Goal: Transaction & Acquisition: Book appointment/travel/reservation

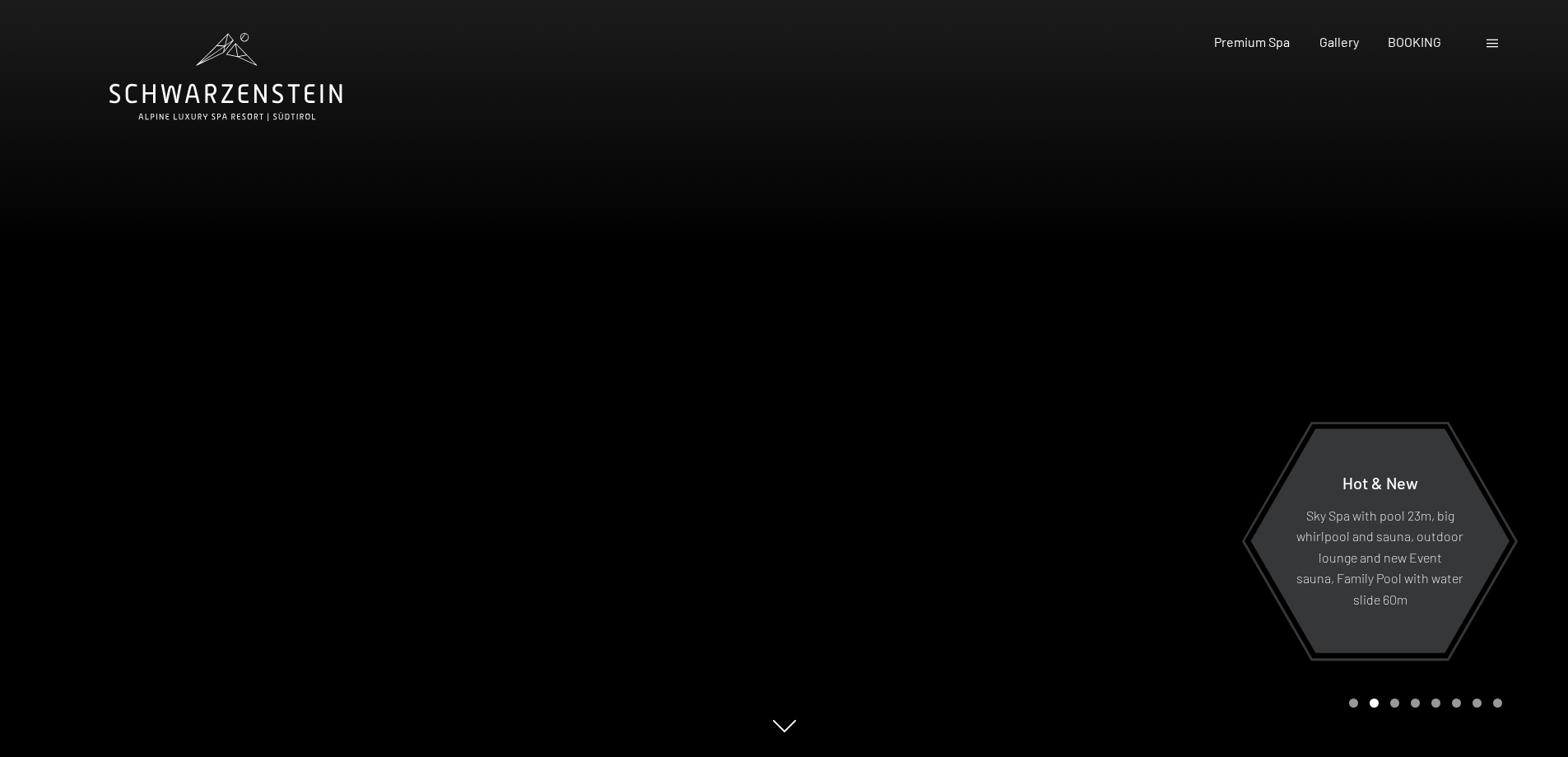
click at [1356, 700] on div "Carousel Page 1" at bounding box center [1354, 702] width 9 height 9
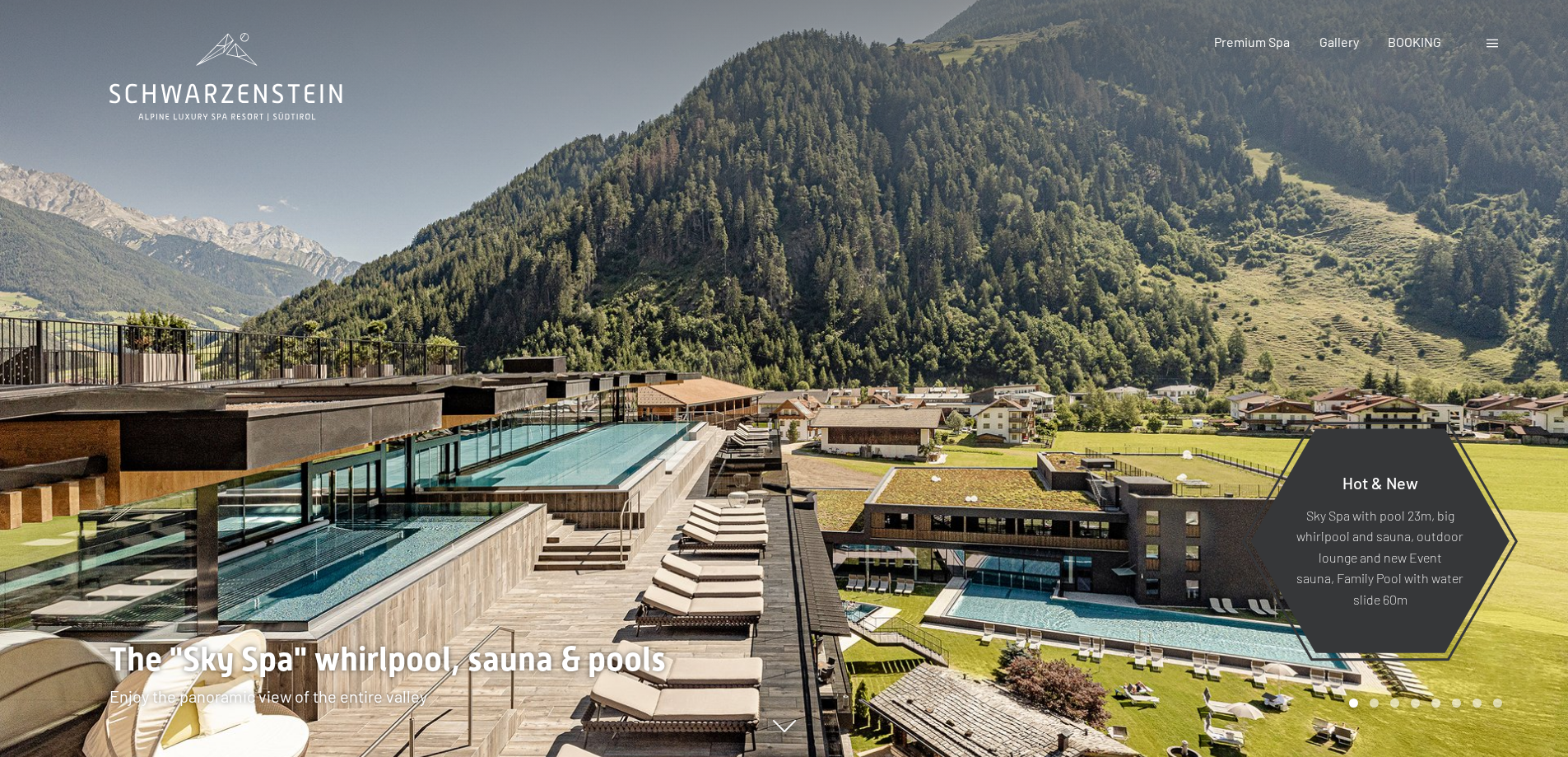
click at [1344, 362] on div at bounding box center [1177, 378] width 785 height 757
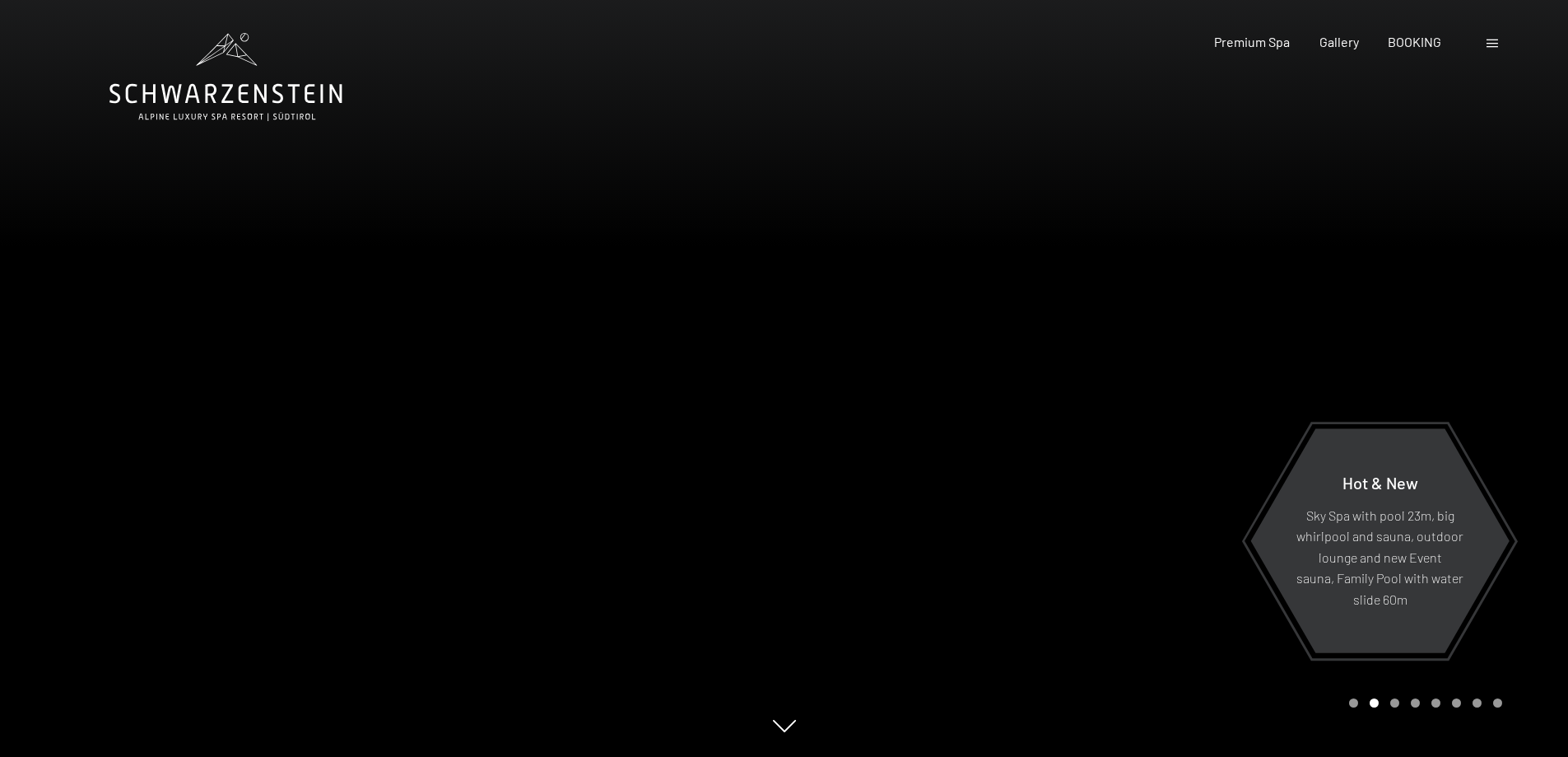
click at [1344, 362] on div at bounding box center [1177, 378] width 785 height 757
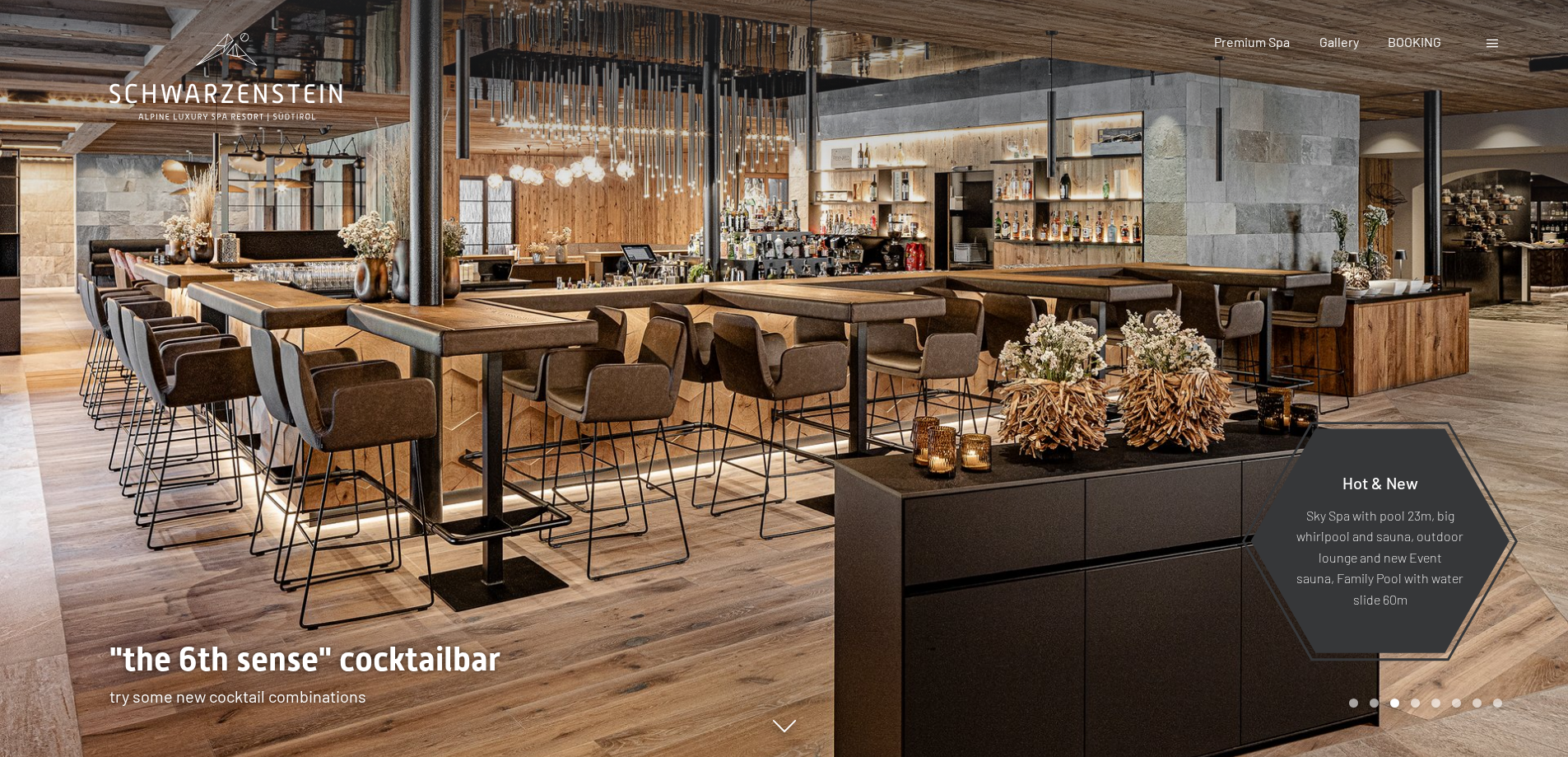
click at [69, 338] on div at bounding box center [392, 378] width 785 height 757
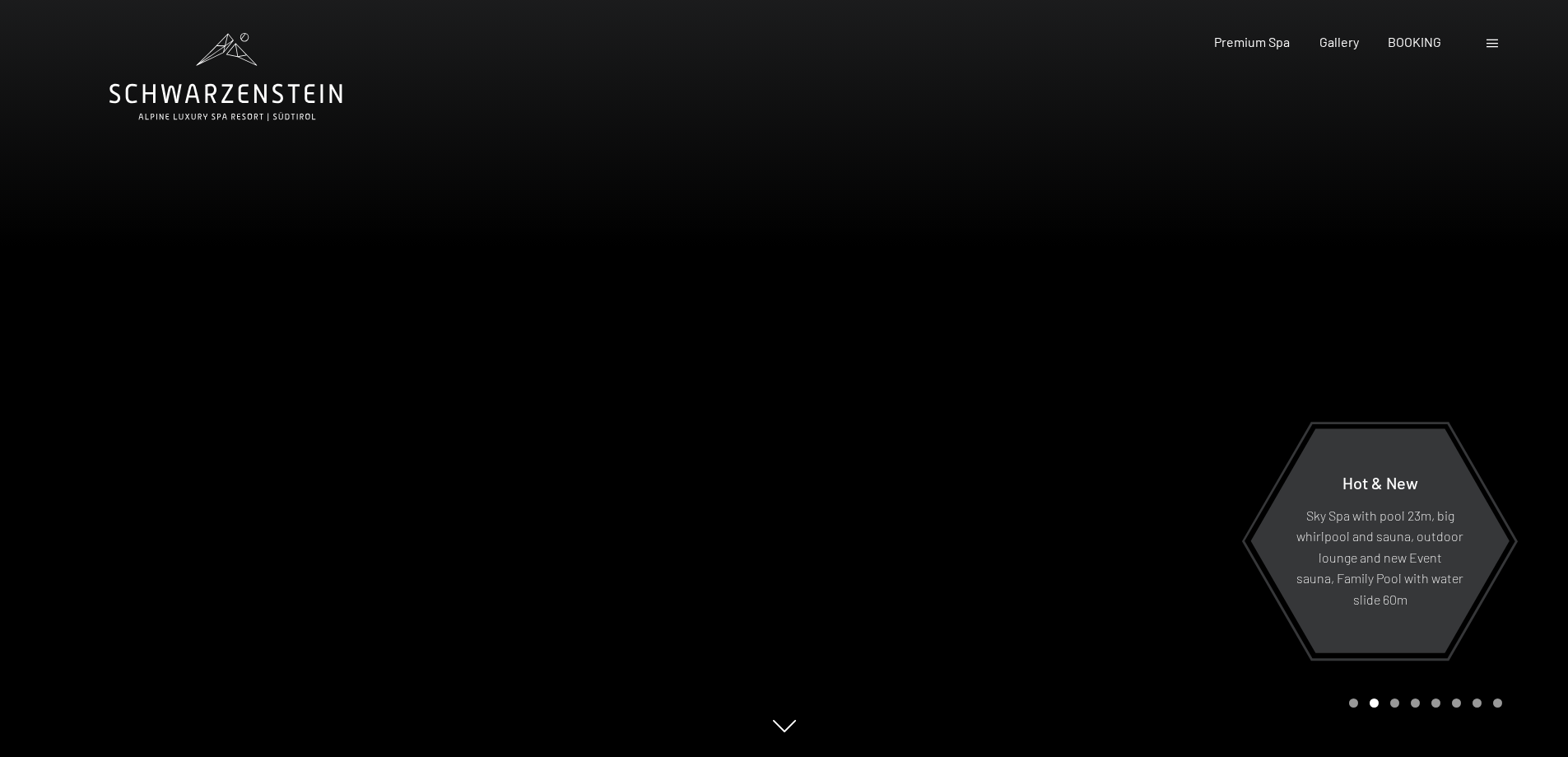
click at [69, 338] on div at bounding box center [392, 378] width 785 height 757
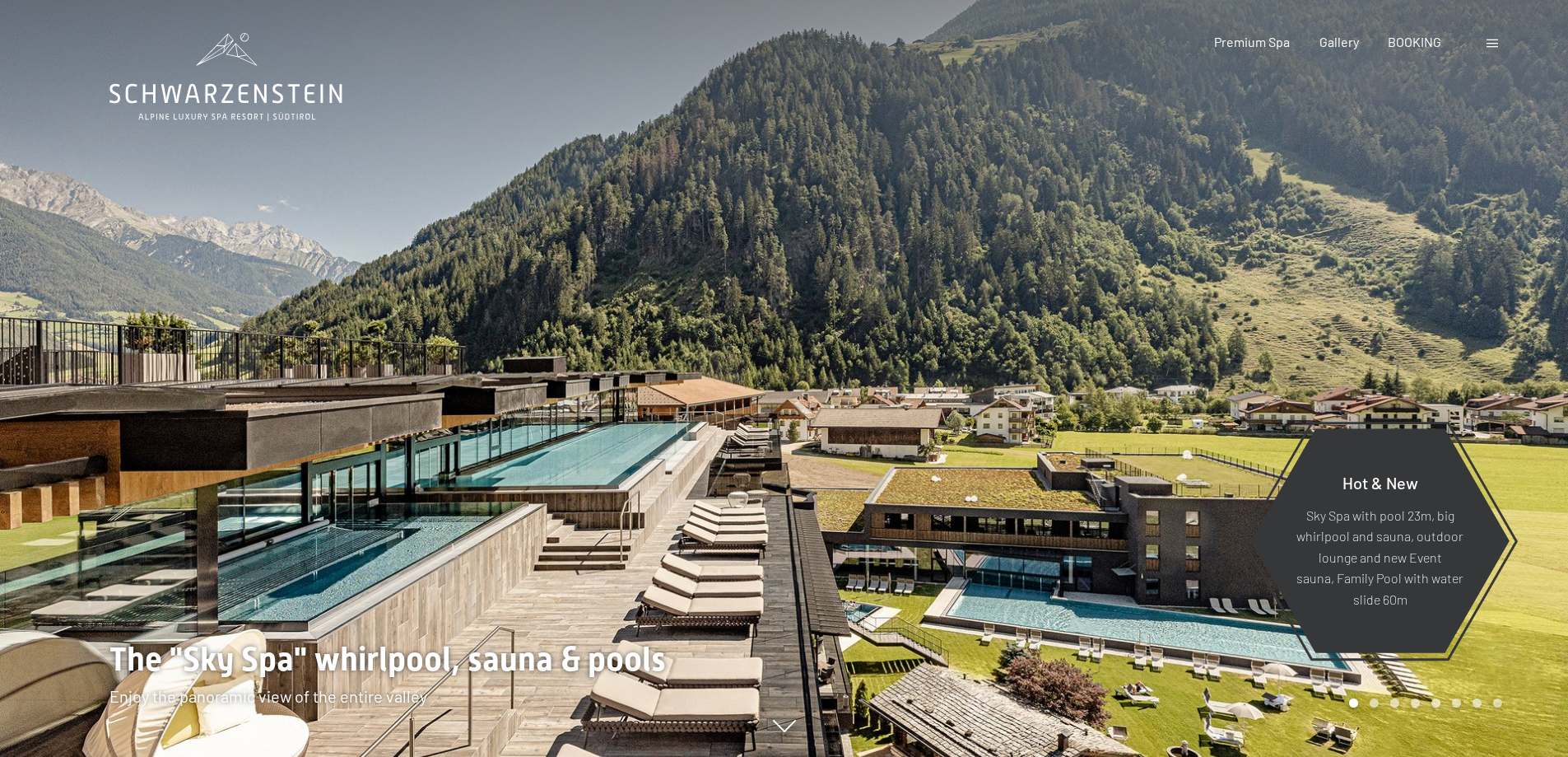
click at [69, 338] on div at bounding box center [392, 378] width 785 height 757
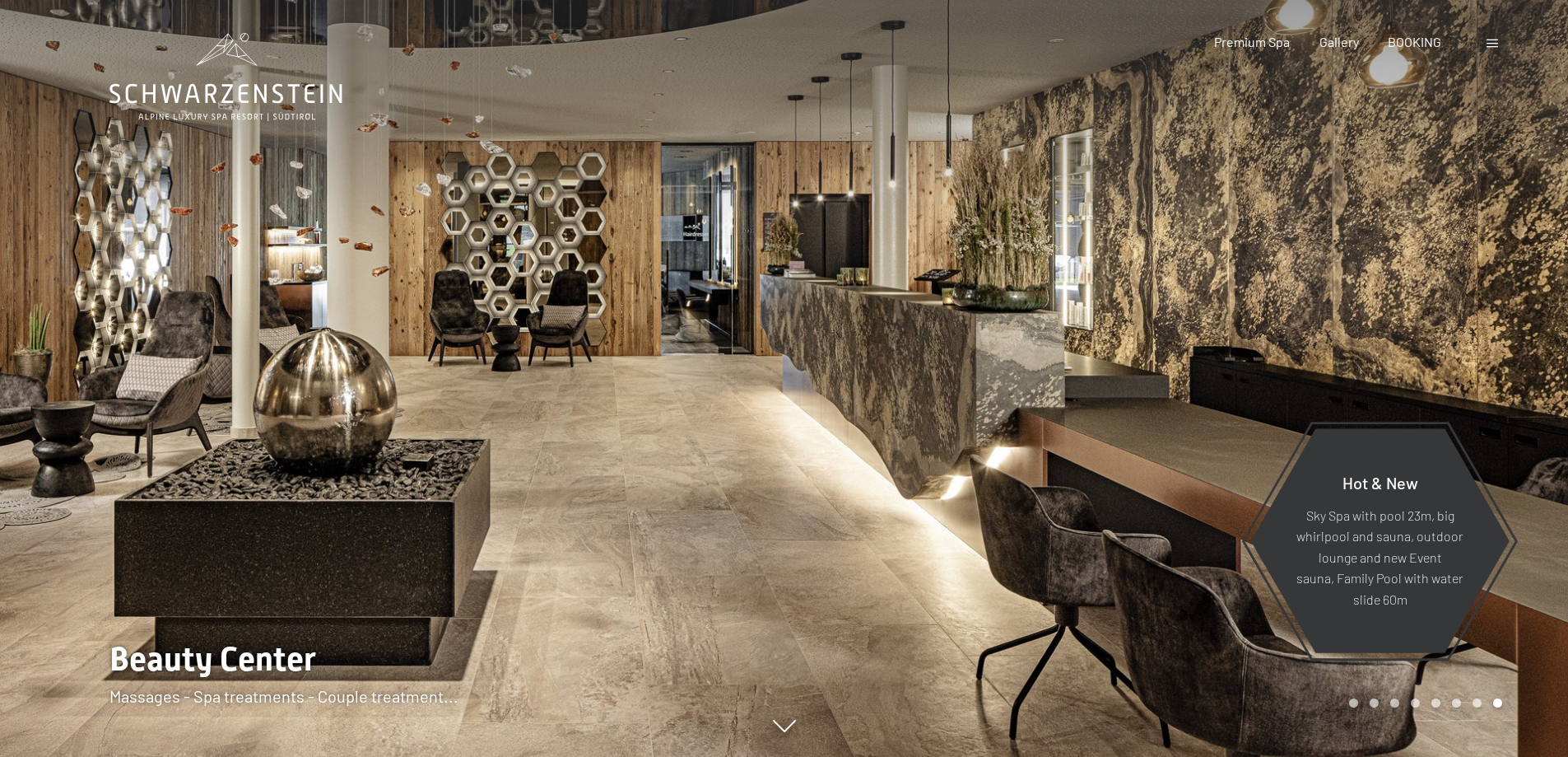
click at [69, 338] on div at bounding box center [392, 378] width 785 height 757
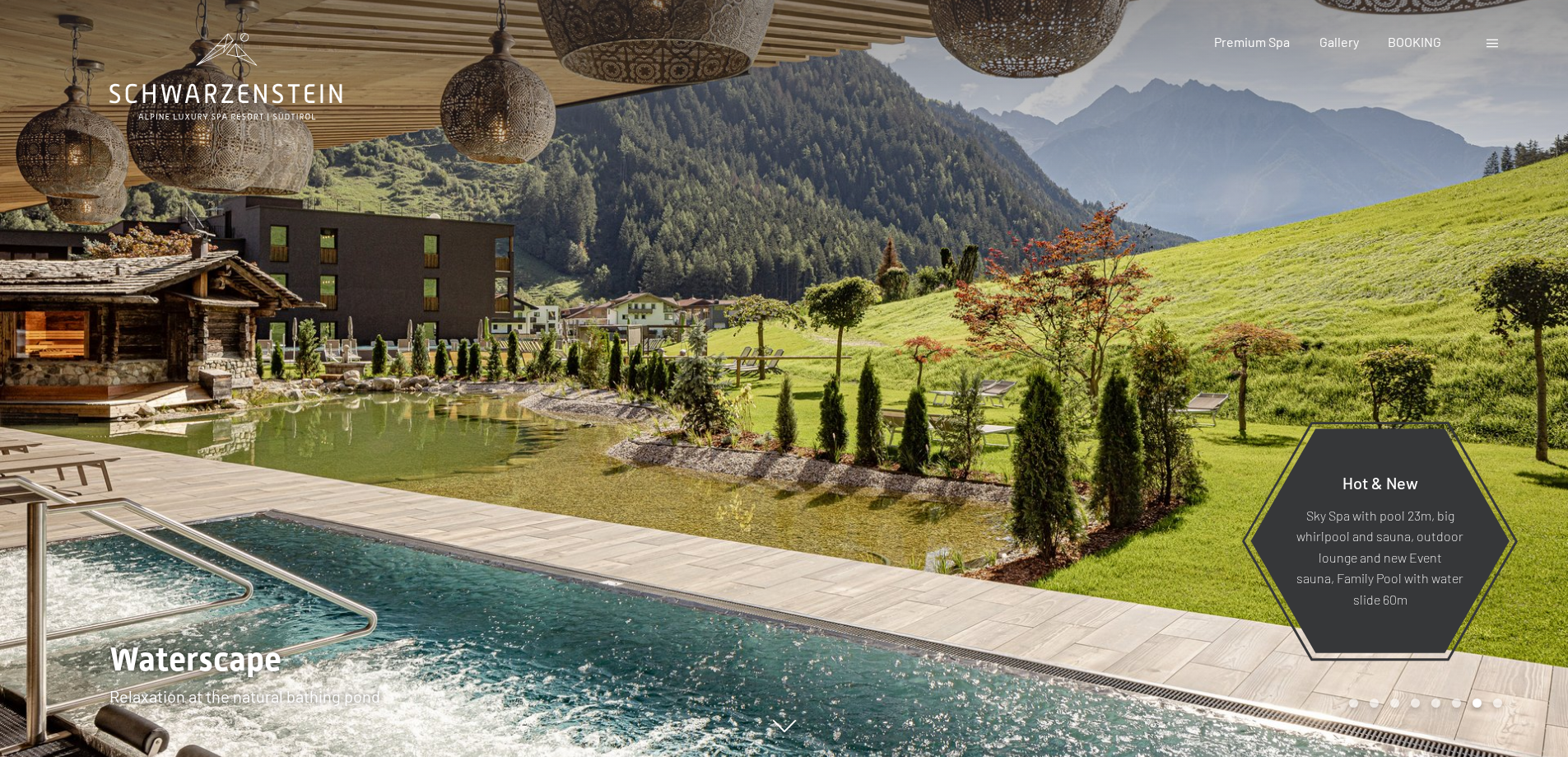
click at [68, 339] on div at bounding box center [392, 378] width 785 height 757
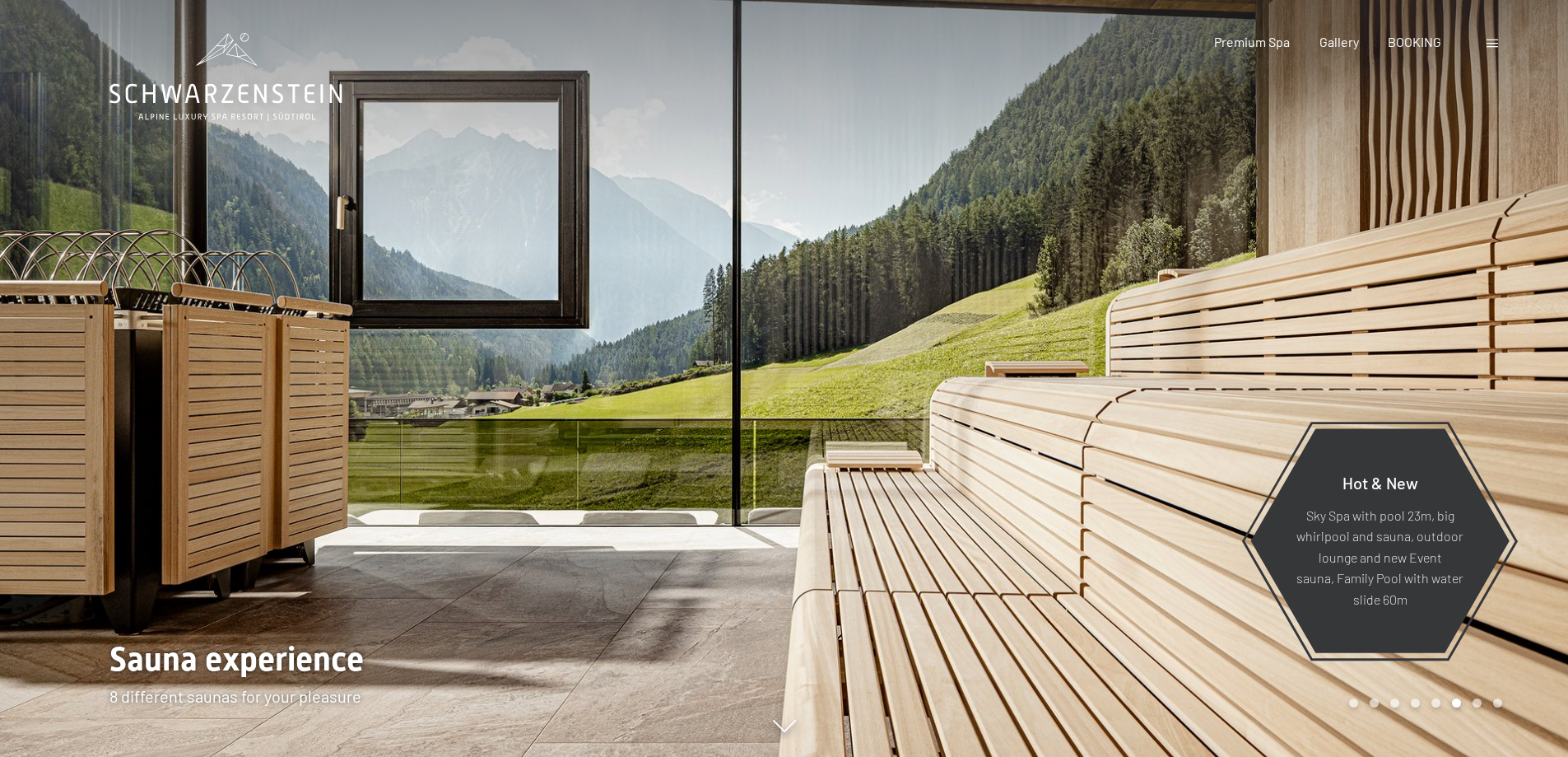
click at [68, 339] on div at bounding box center [392, 378] width 785 height 757
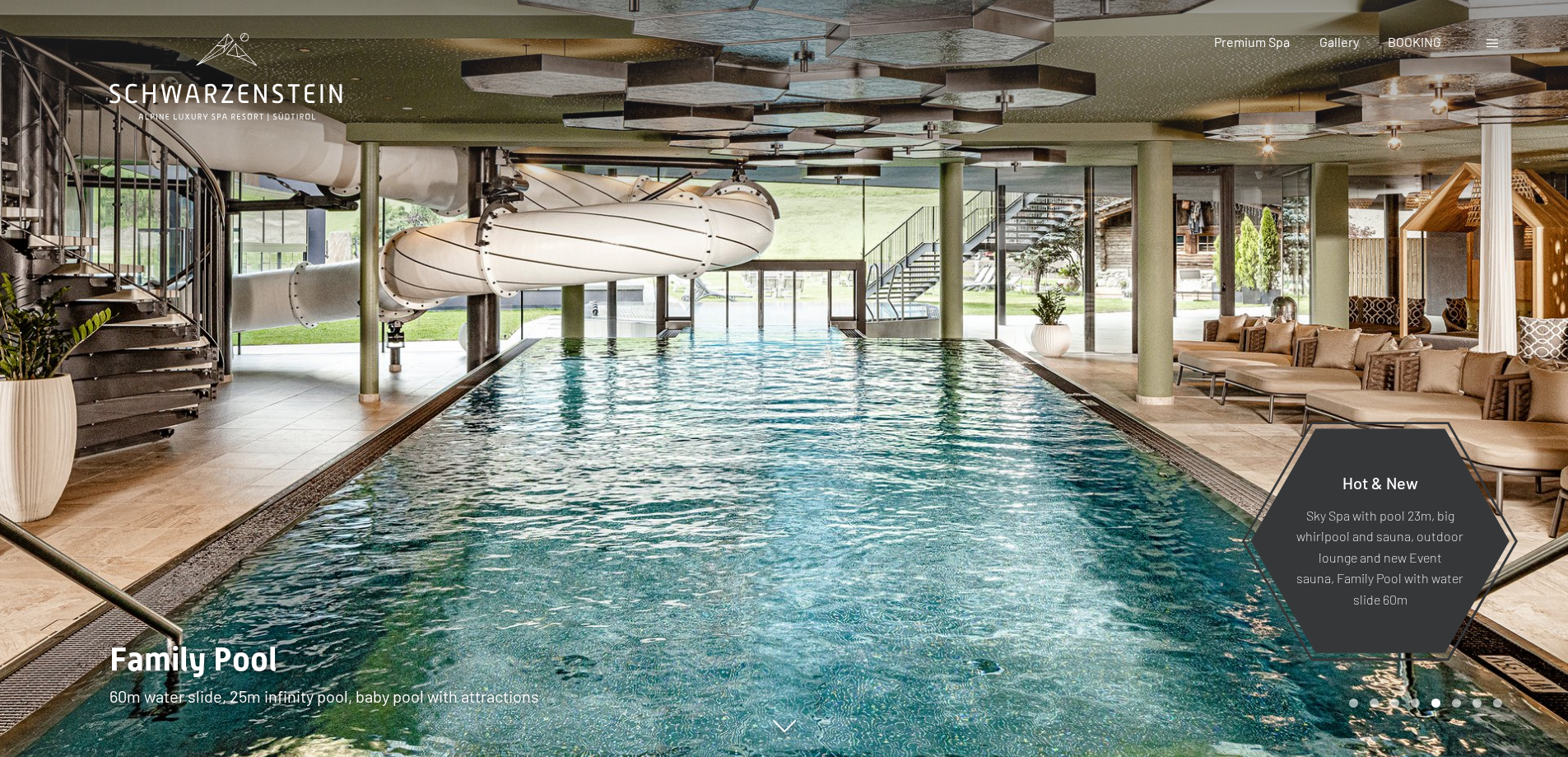
click at [68, 339] on div at bounding box center [392, 378] width 785 height 757
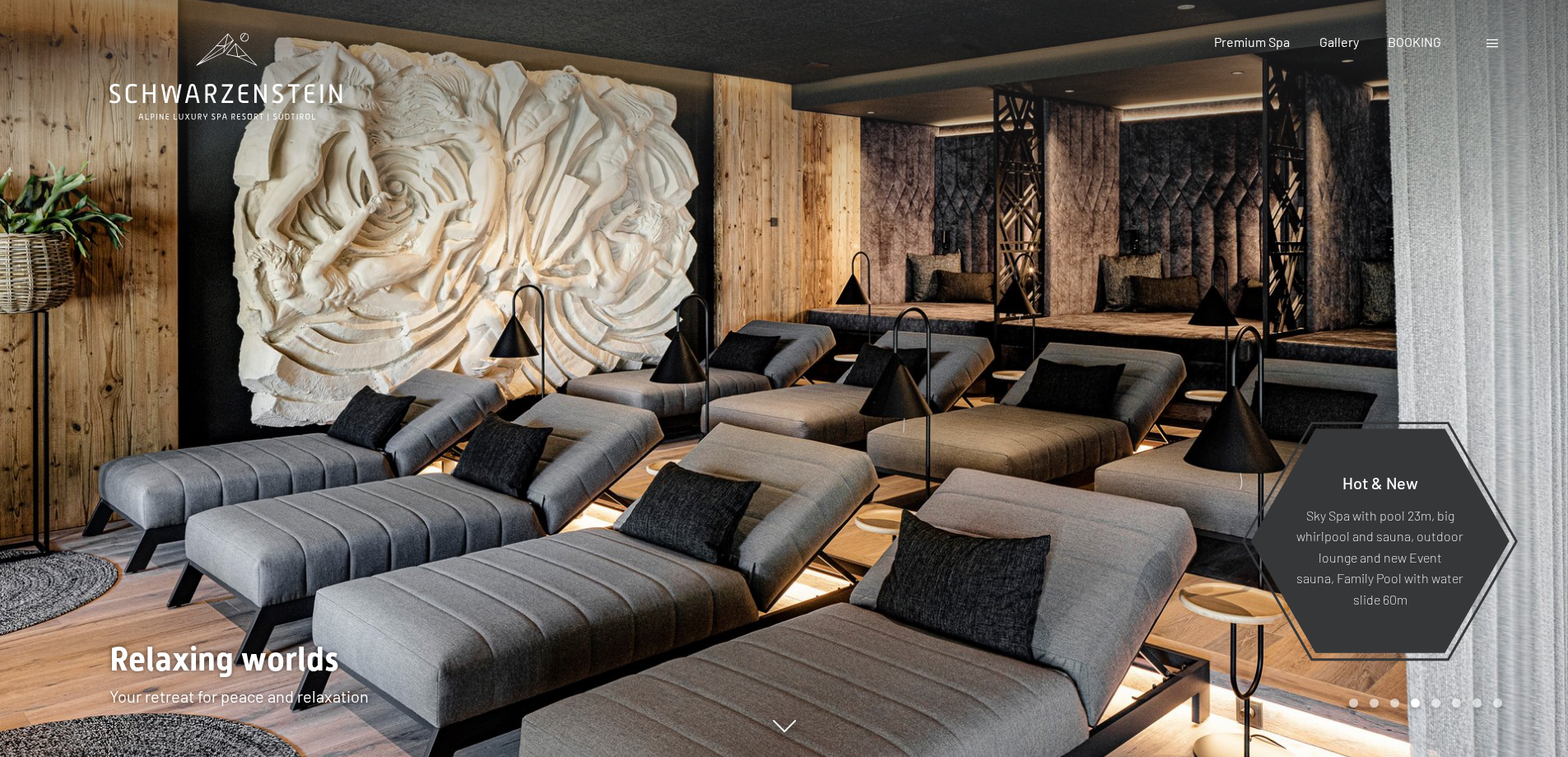
click at [110, 391] on div at bounding box center [392, 378] width 785 height 757
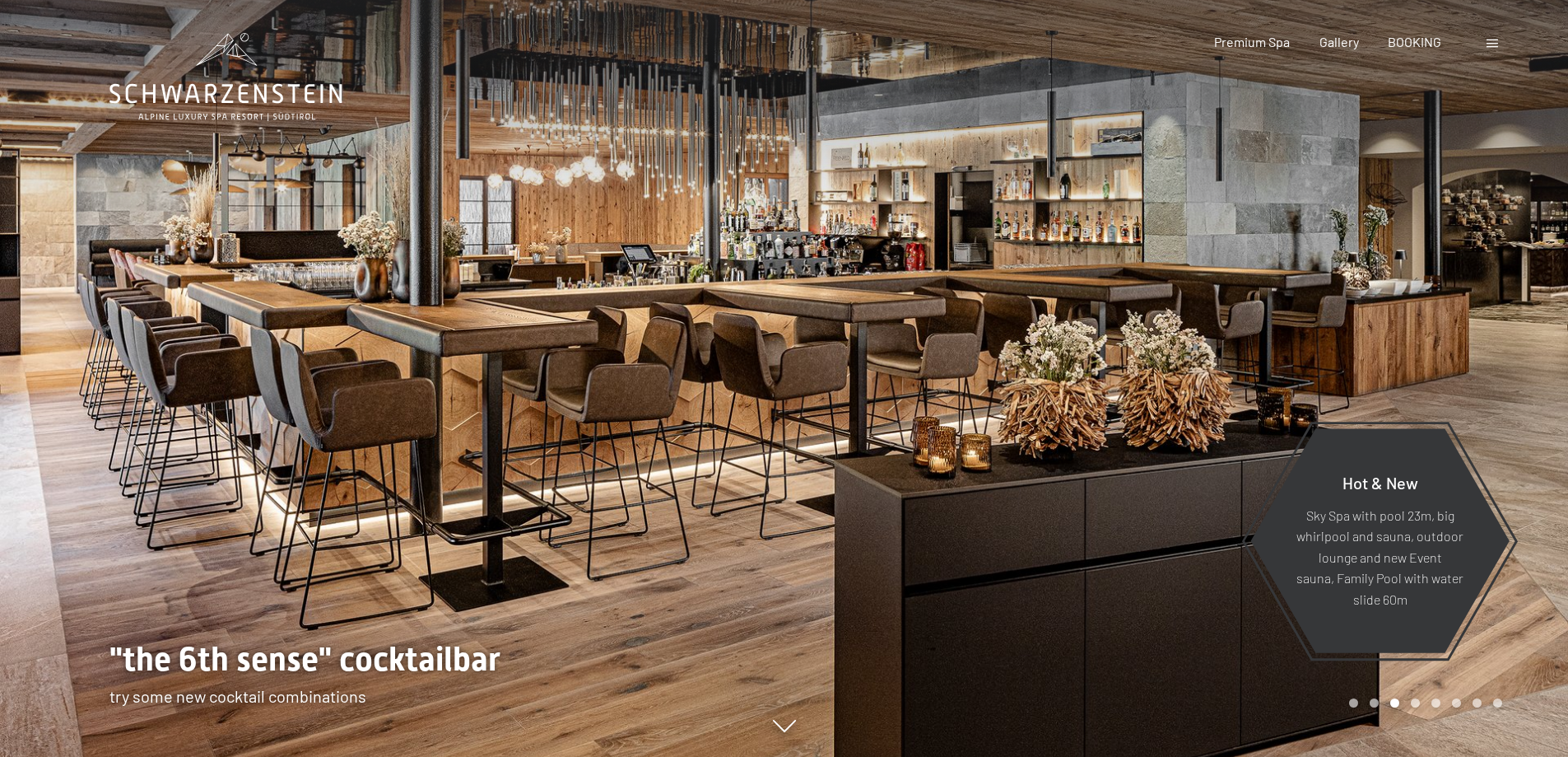
click at [94, 394] on div at bounding box center [392, 378] width 785 height 757
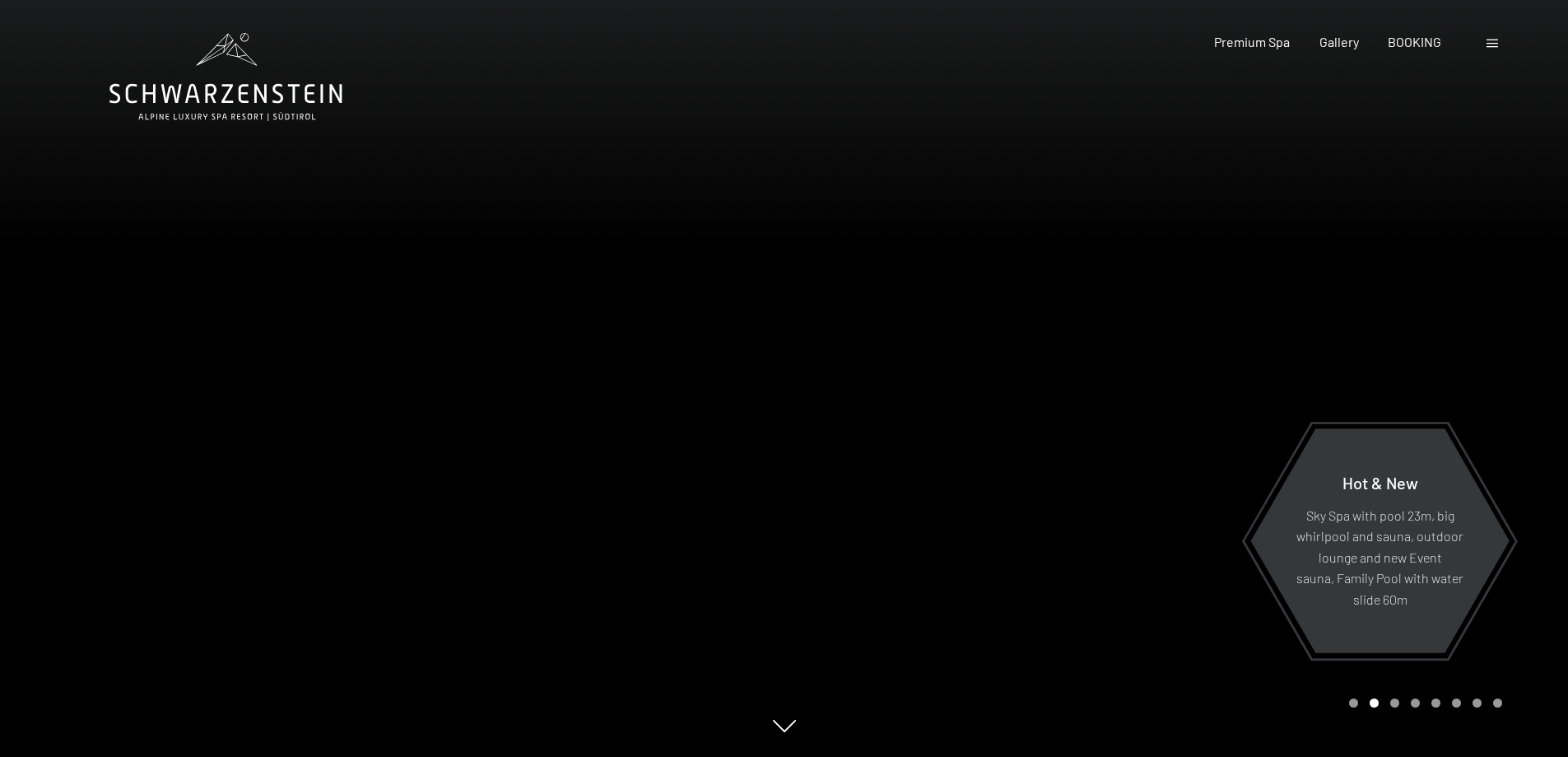
click at [94, 394] on div at bounding box center [392, 378] width 785 height 757
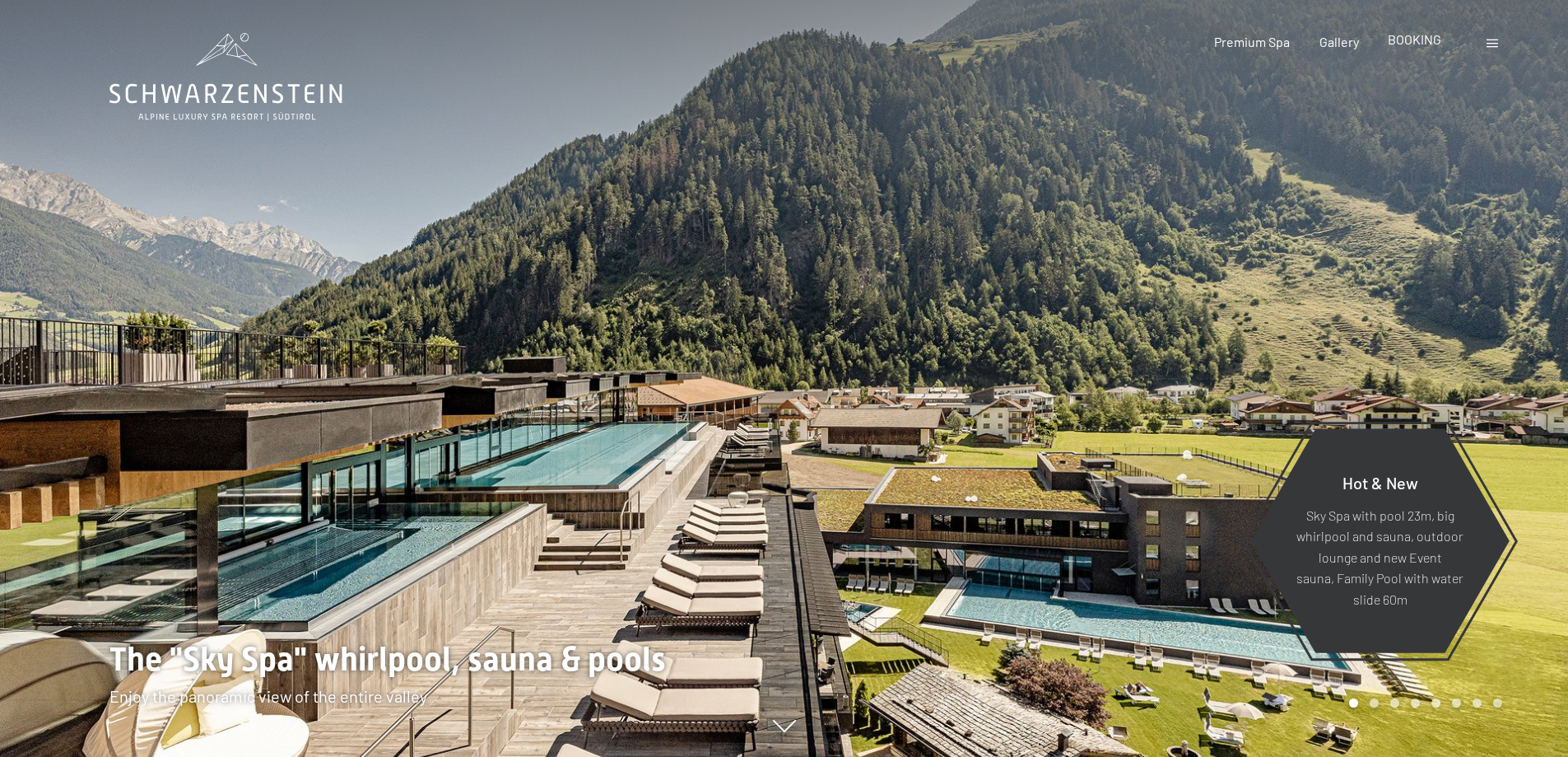
click at [1407, 38] on span "BOOKING" at bounding box center [1414, 39] width 54 height 15
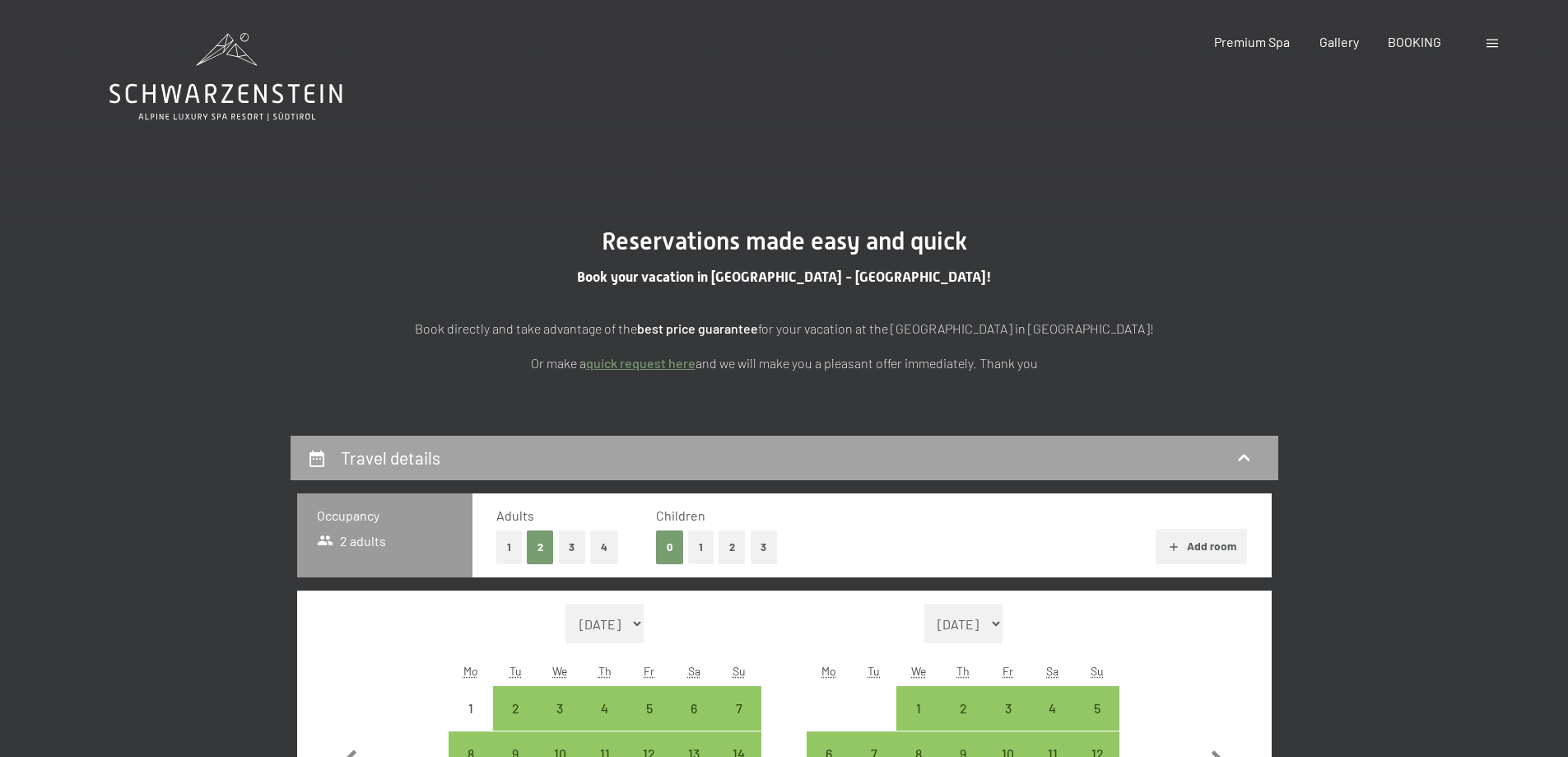
scroll to position [412, 0]
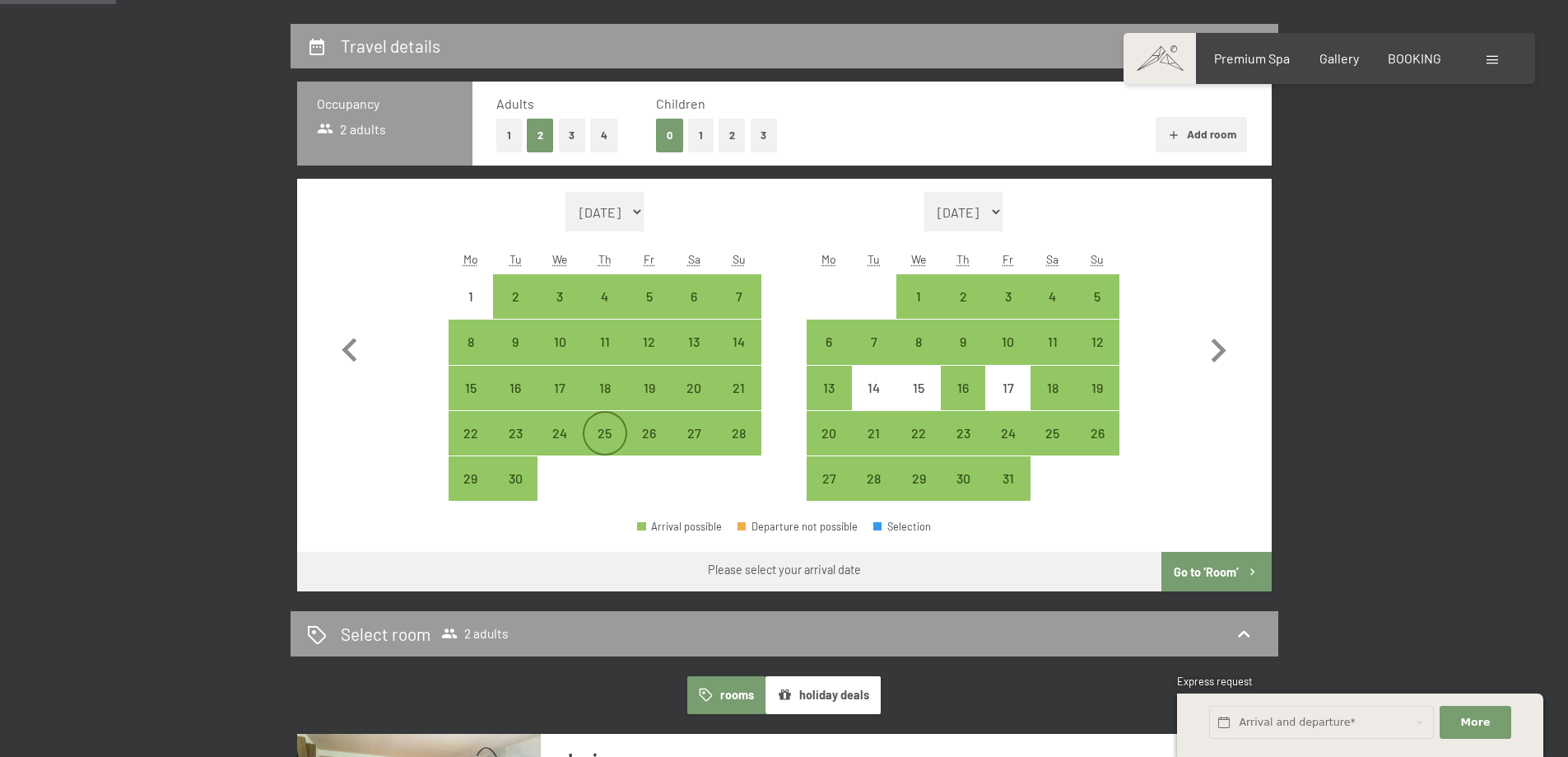
click at [601, 441] on div "25" at bounding box center [605, 447] width 41 height 41
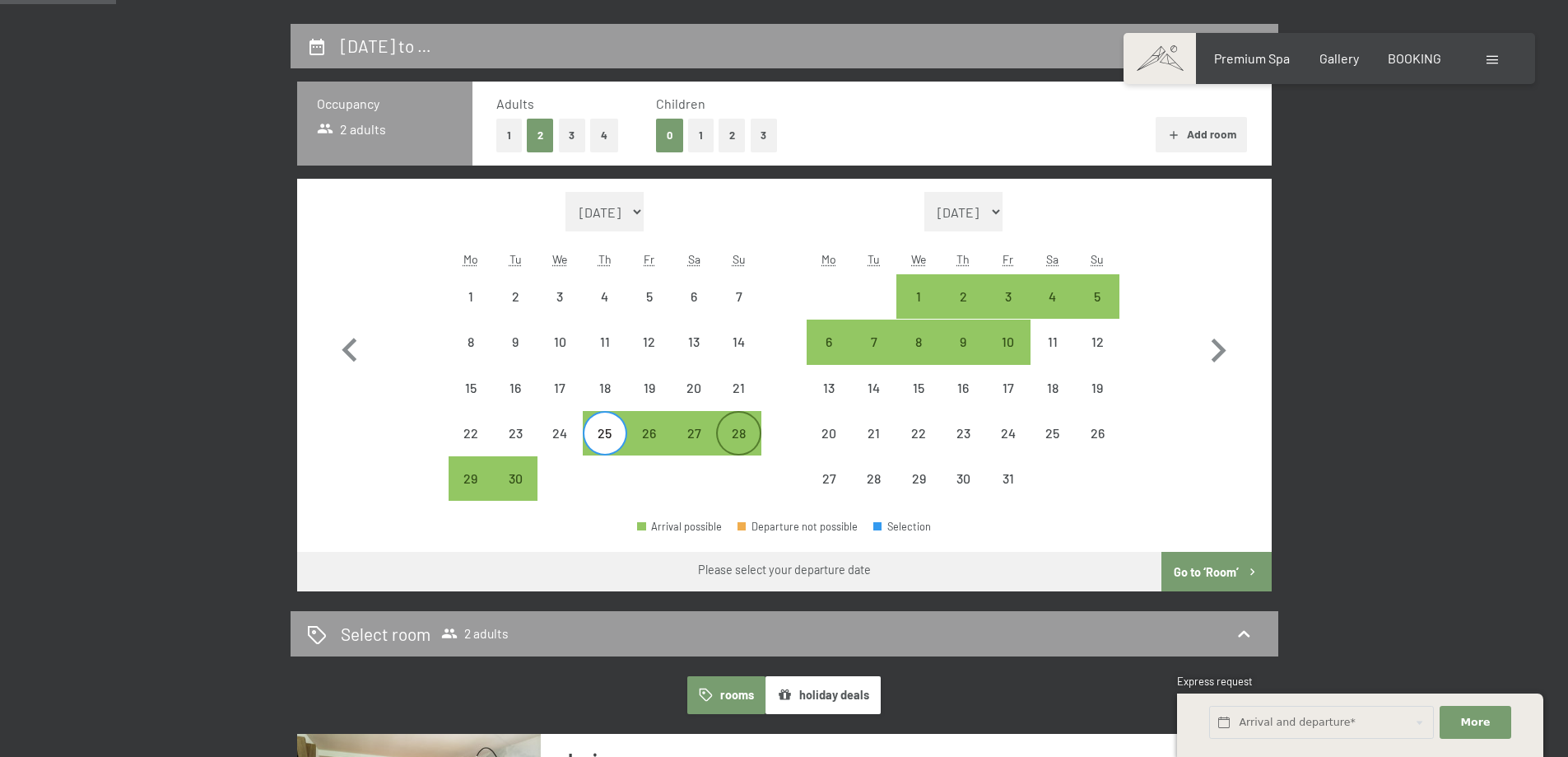
click at [743, 436] on div "28" at bounding box center [739, 447] width 41 height 41
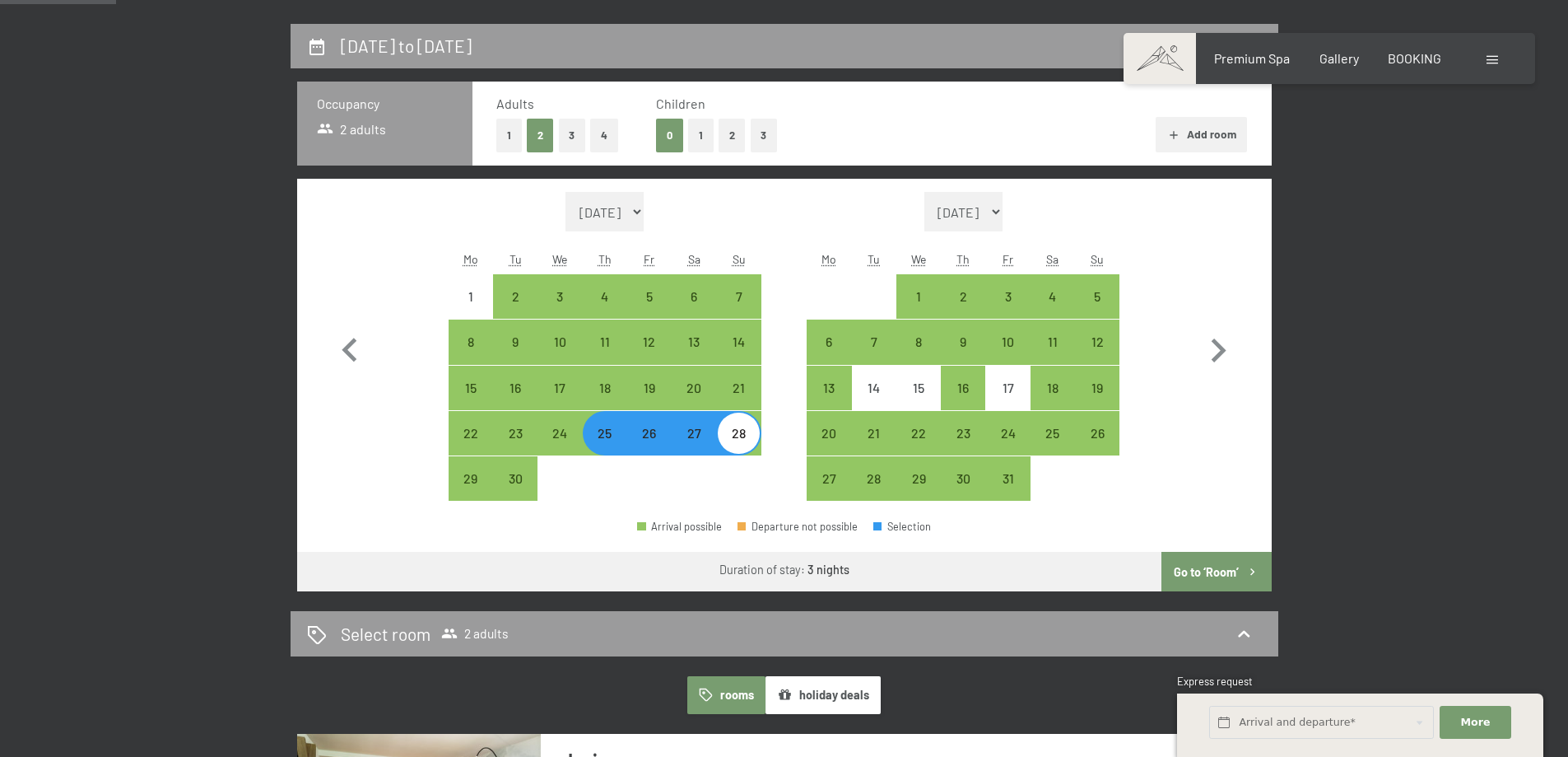
click at [1199, 578] on button "Go to ‘Room’" at bounding box center [1217, 572] width 109 height 39
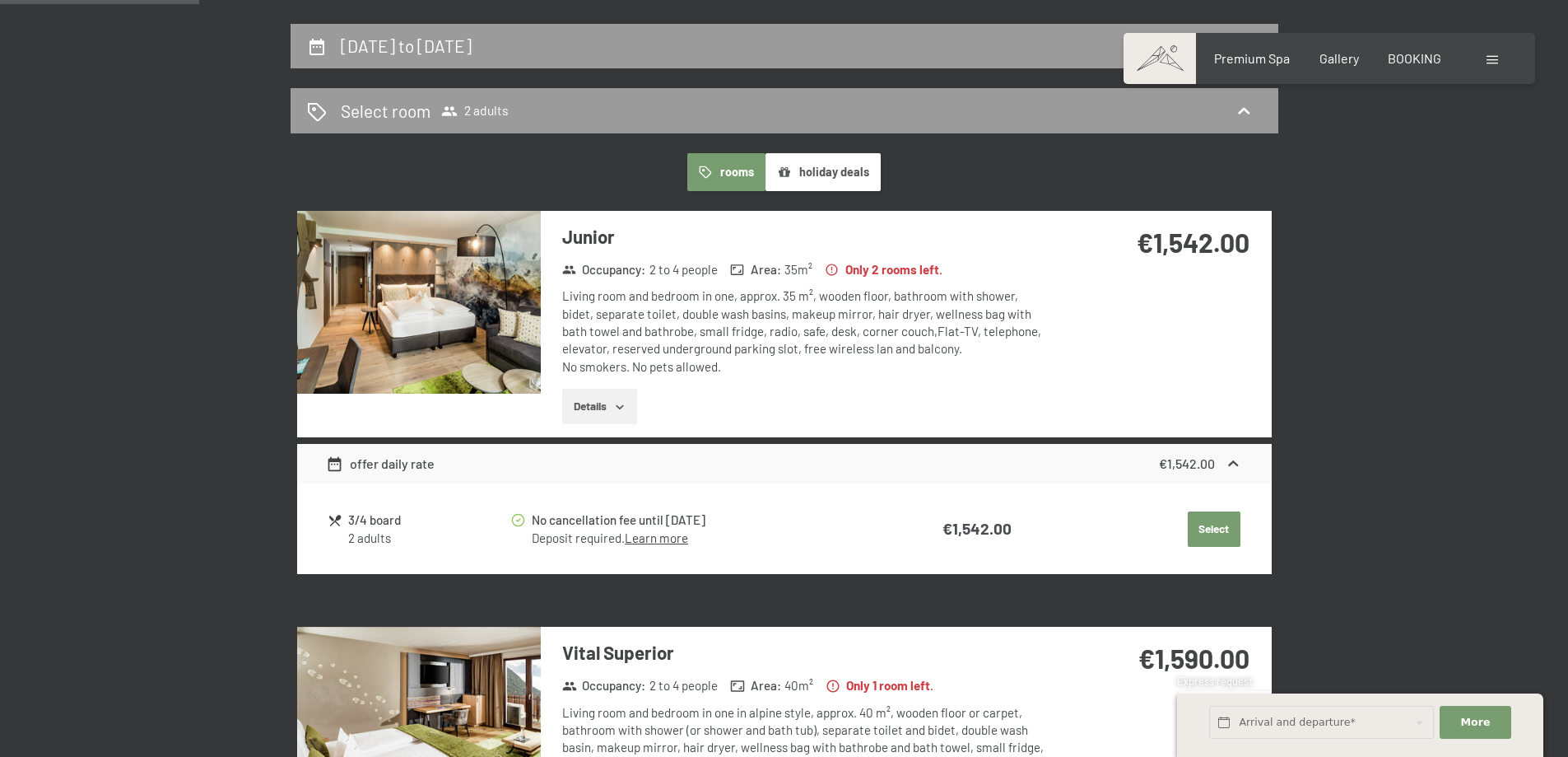
scroll to position [550, 0]
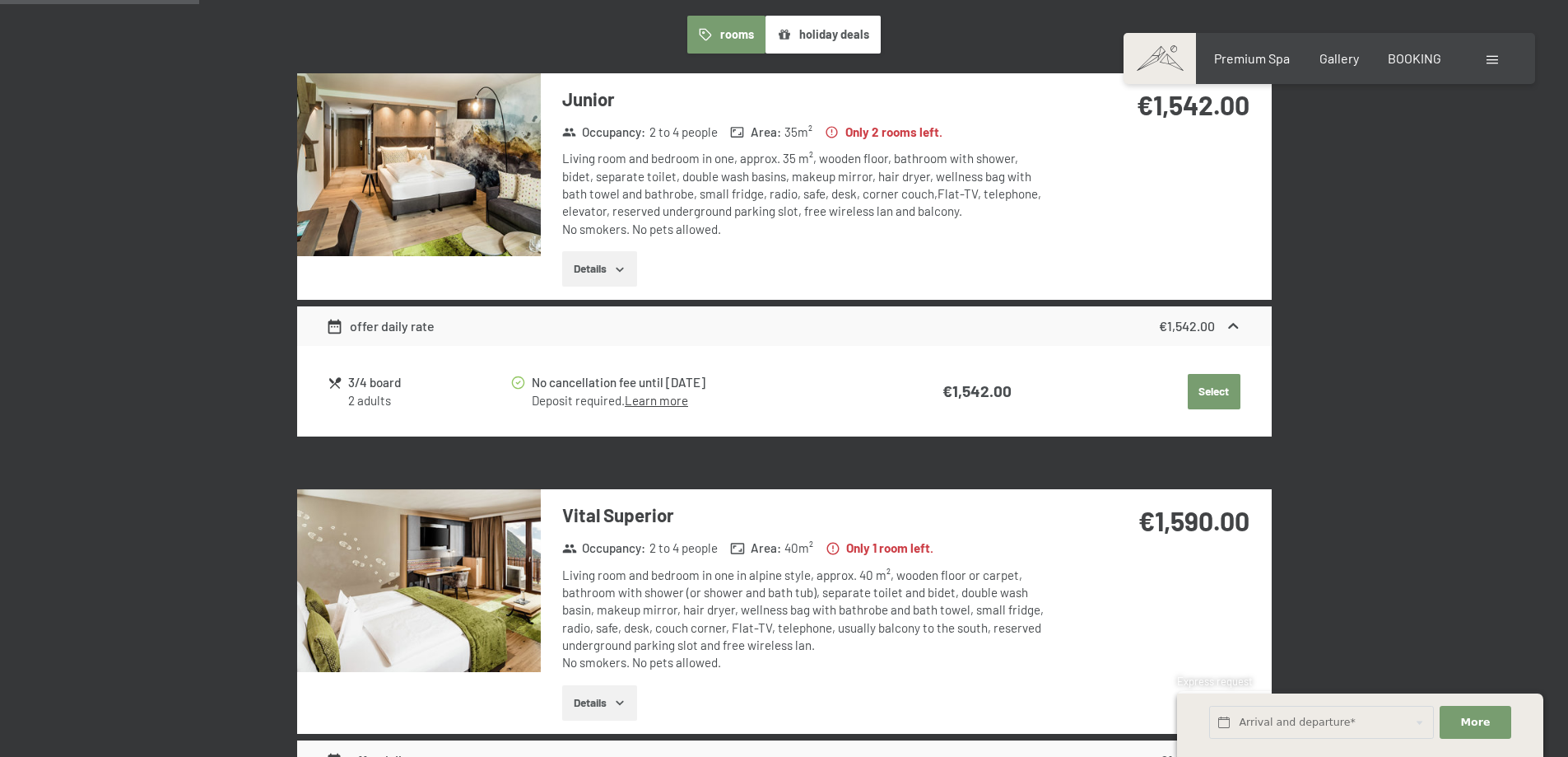
click at [567, 264] on button "Details" at bounding box center [600, 269] width 75 height 36
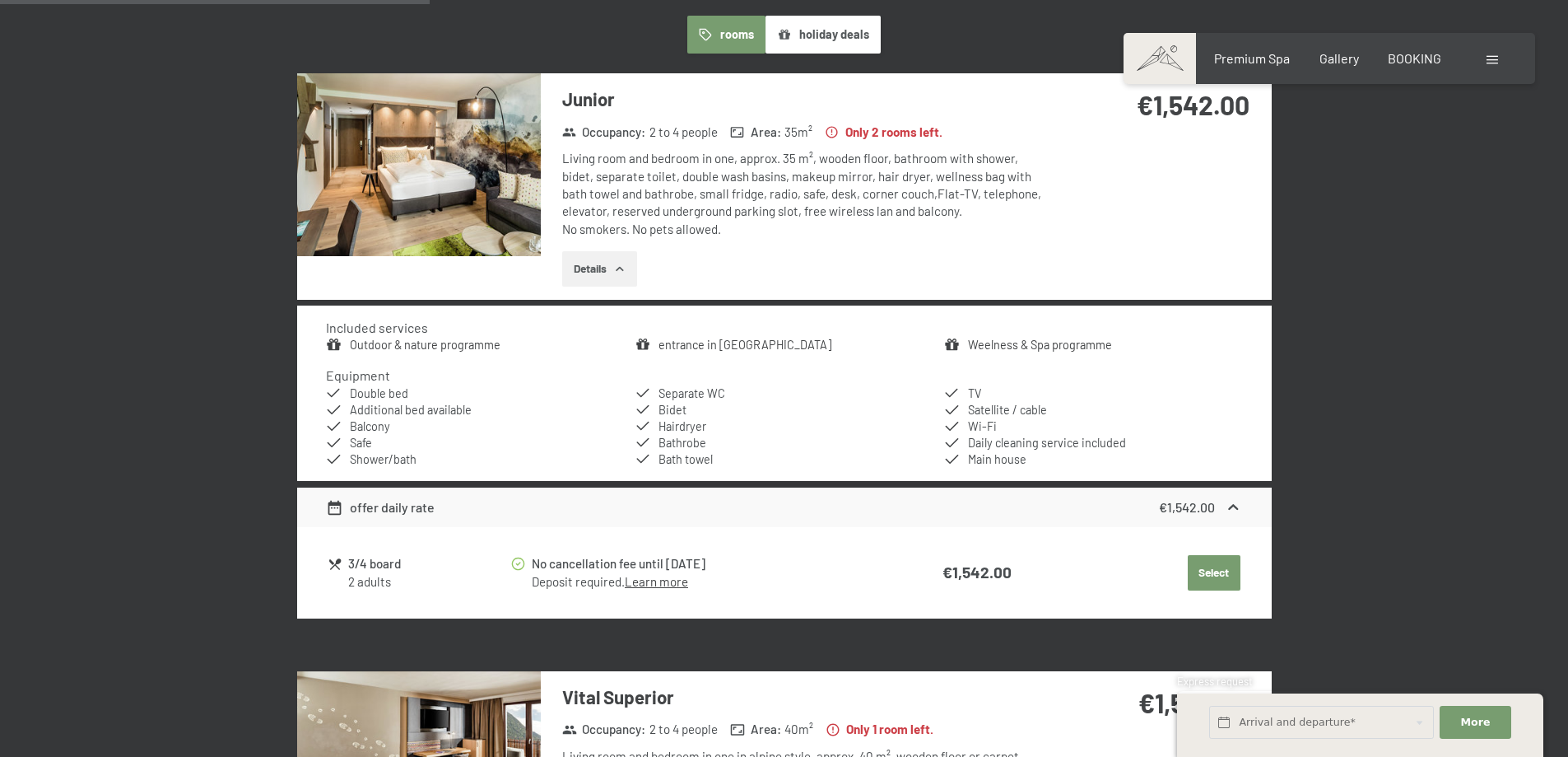
scroll to position [1510, 0]
